Goal: Task Accomplishment & Management: Use online tool/utility

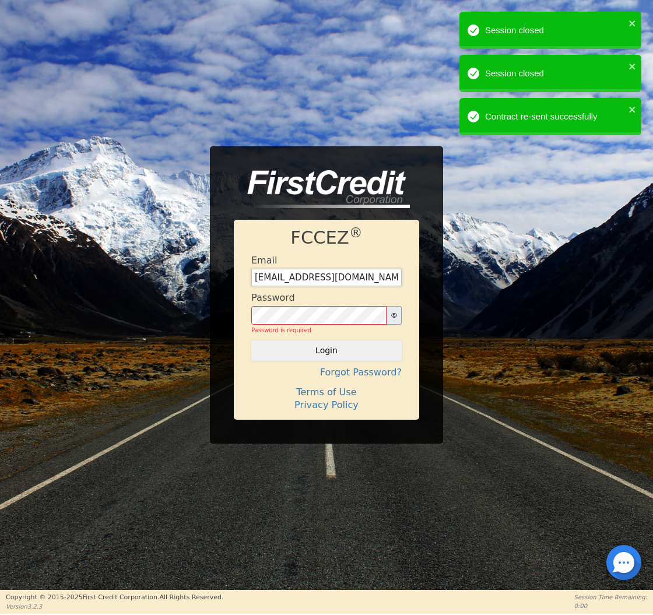
type input "[EMAIL_ADDRESS][DOMAIN_NAME]"
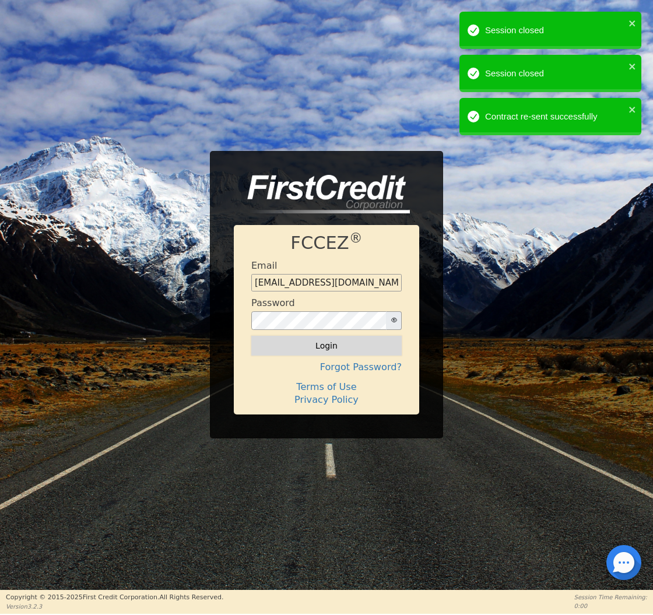
click at [302, 339] on button "Login" at bounding box center [326, 346] width 150 height 20
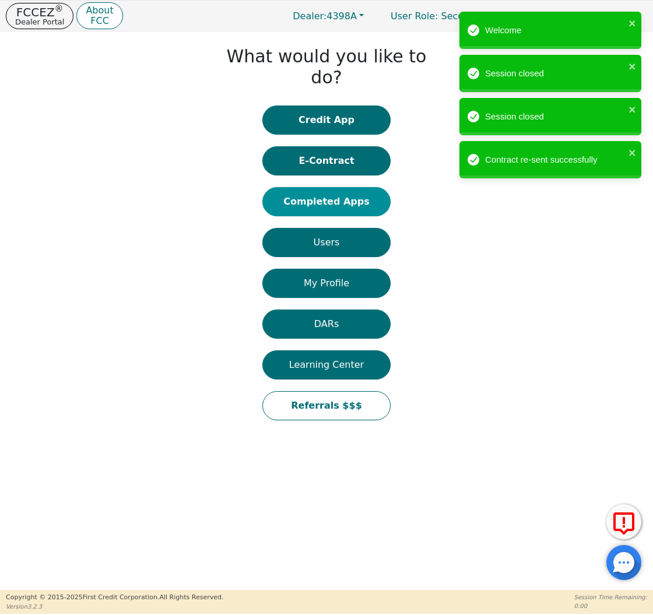
click at [357, 187] on button "Completed Apps" at bounding box center [326, 201] width 128 height 29
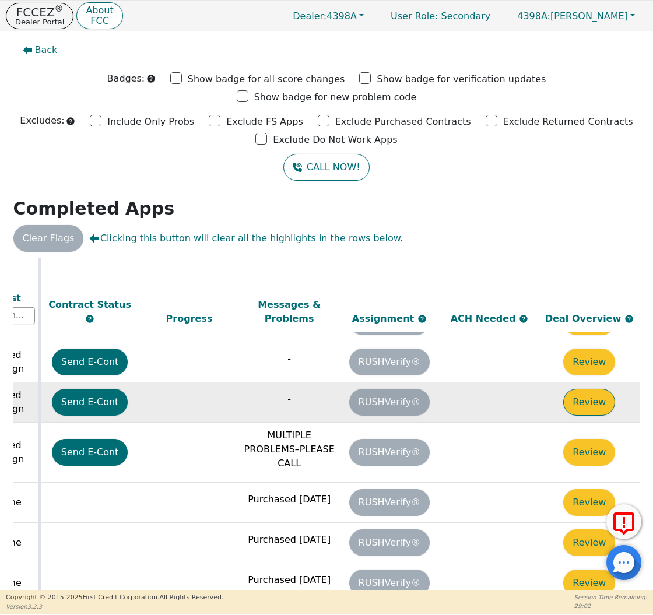
scroll to position [404, 652]
click at [566, 389] on button "Review" at bounding box center [589, 402] width 52 height 27
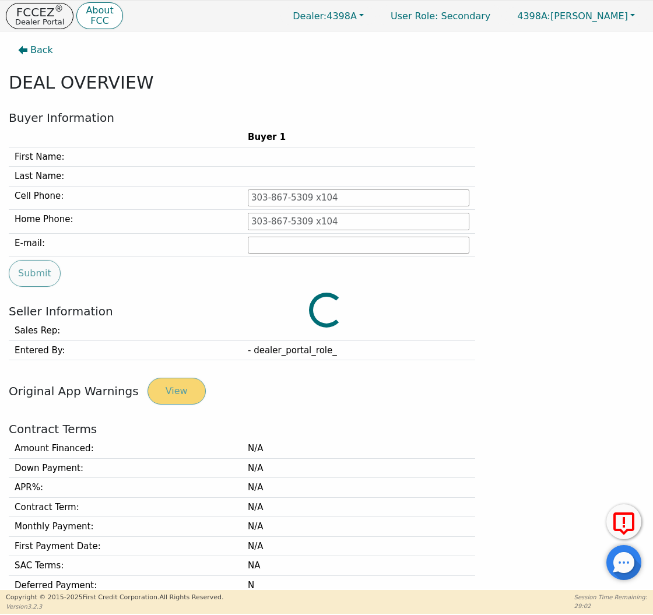
type input "[PHONE_NUMBER]"
type input "[PERSON_NAME][EMAIL_ADDRESS][PERSON_NAME][DOMAIN_NAME]"
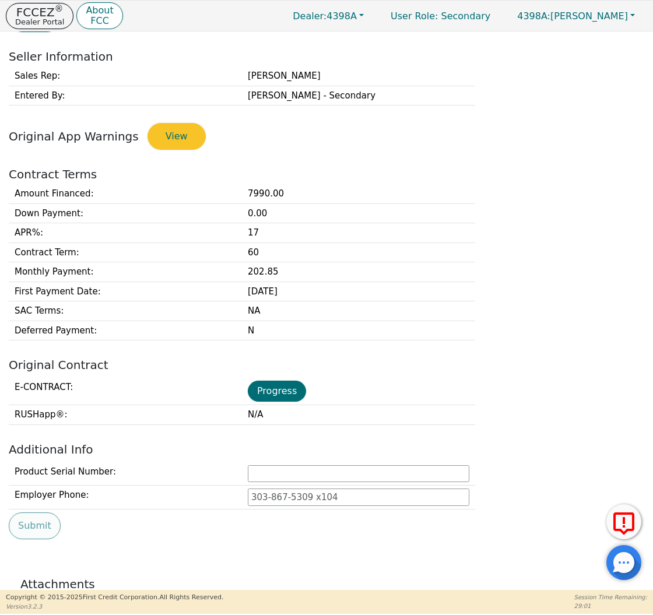
scroll to position [339, 0]
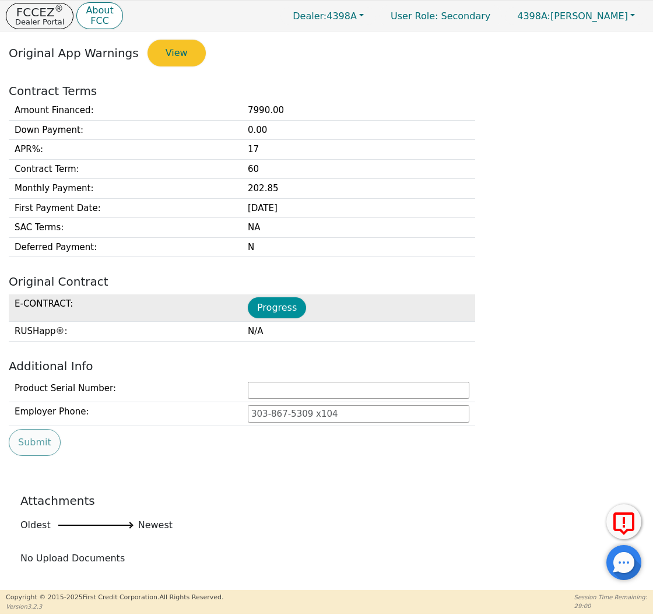
click at [290, 301] on button "Progress" at bounding box center [277, 307] width 58 height 21
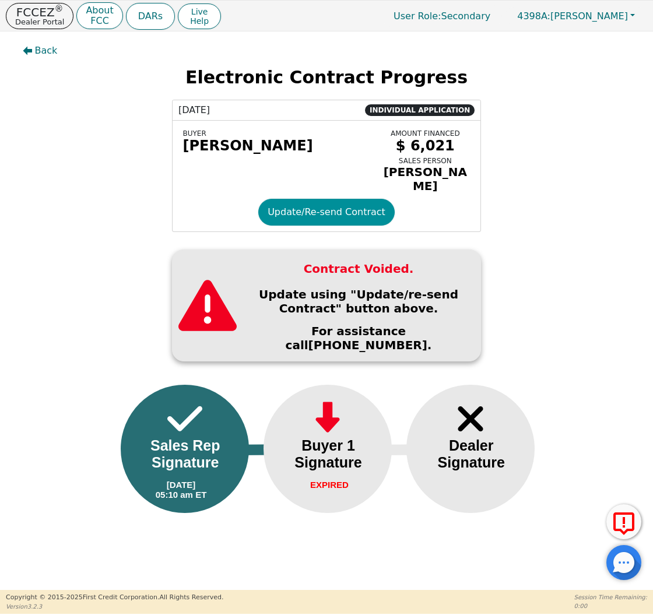
click at [306, 211] on button "Update/Re-send Contract" at bounding box center [326, 212] width 136 height 27
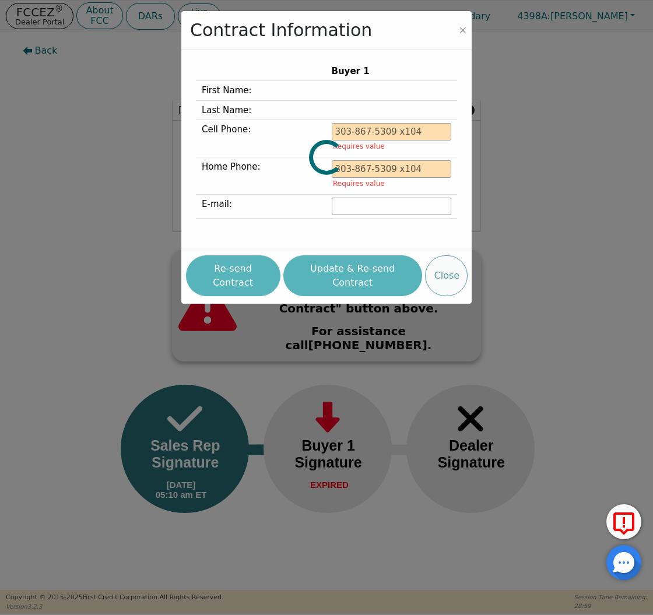
type input "[PHONE_NUMBER]"
type input "[PERSON_NAME][EMAIL_ADDRESS][PERSON_NAME][DOMAIN_NAME]"
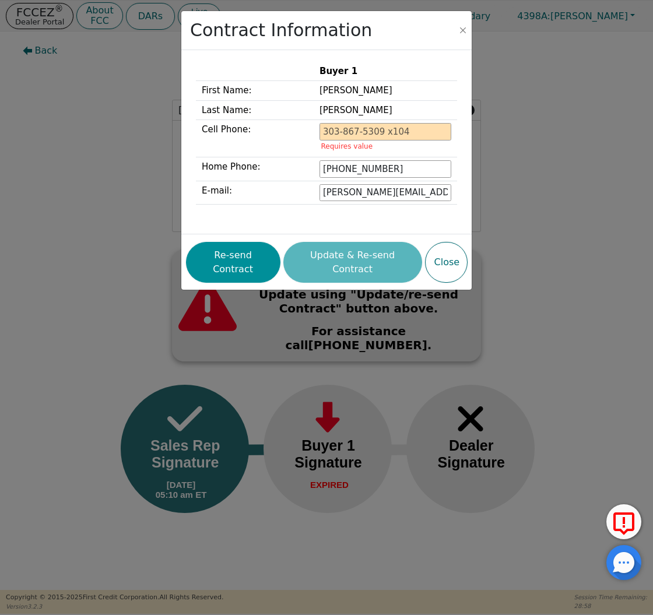
click at [252, 244] on button "Re-send Contract" at bounding box center [233, 262] width 94 height 41
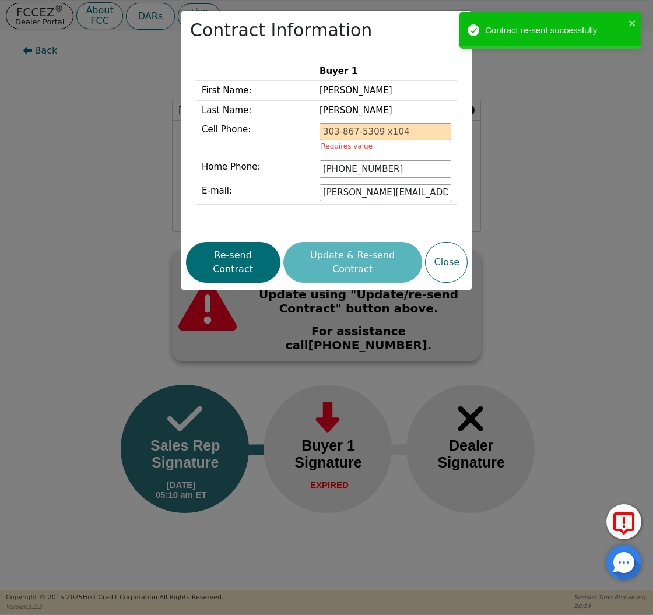
click at [90, 196] on div "Contract Information Buyer 1 First Name: [PERSON_NAME] Last Name: [PERSON_NAME]…" at bounding box center [326, 307] width 653 height 615
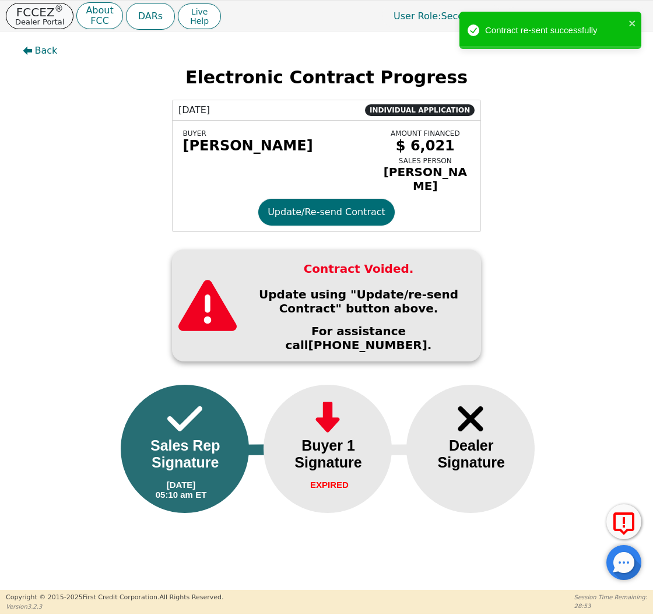
click at [62, 20] on button "FCCEZ ® Dealer Portal" at bounding box center [40, 16] width 68 height 26
